Goal: Task Accomplishment & Management: Manage account settings

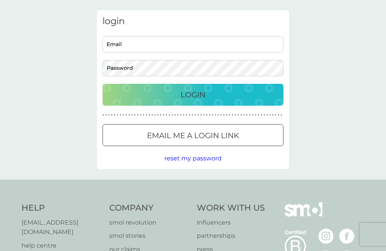
click at [203, 44] on input "Email" at bounding box center [193, 44] width 181 height 16
type input "[EMAIL_ADDRESS][DOMAIN_NAME]"
click at [194, 92] on p "Login" at bounding box center [193, 95] width 25 height 12
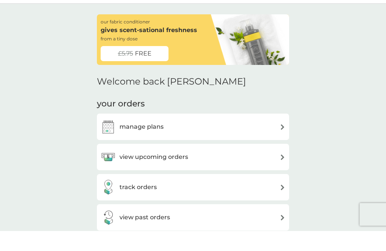
scroll to position [49, 0]
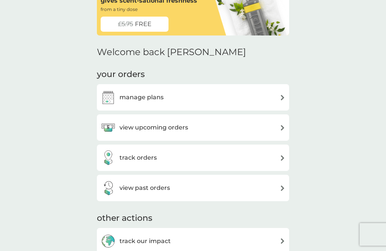
click at [246, 129] on div "view upcoming orders" at bounding box center [193, 127] width 185 height 15
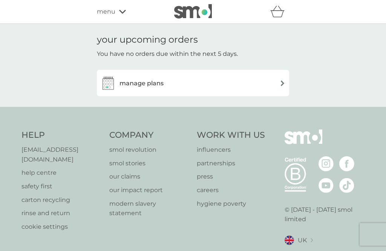
click at [263, 86] on div "manage plans" at bounding box center [193, 82] width 185 height 15
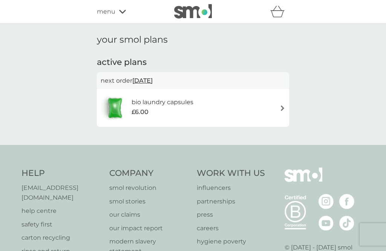
click at [267, 112] on div "bio laundry capsules £6.00" at bounding box center [193, 108] width 185 height 26
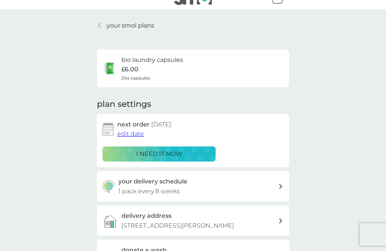
scroll to position [14, 0]
click at [195, 152] on div "i need it now" at bounding box center [159, 154] width 103 height 10
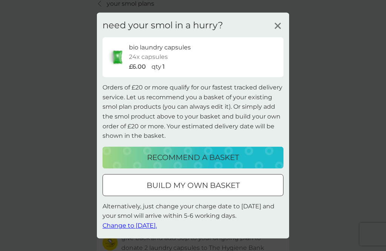
click at [137, 229] on span "Change to [DATE]." at bounding box center [130, 225] width 54 height 7
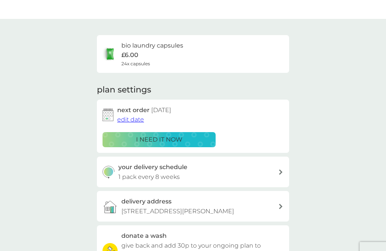
scroll to position [0, 0]
